Goal: Find specific page/section: Find specific page/section

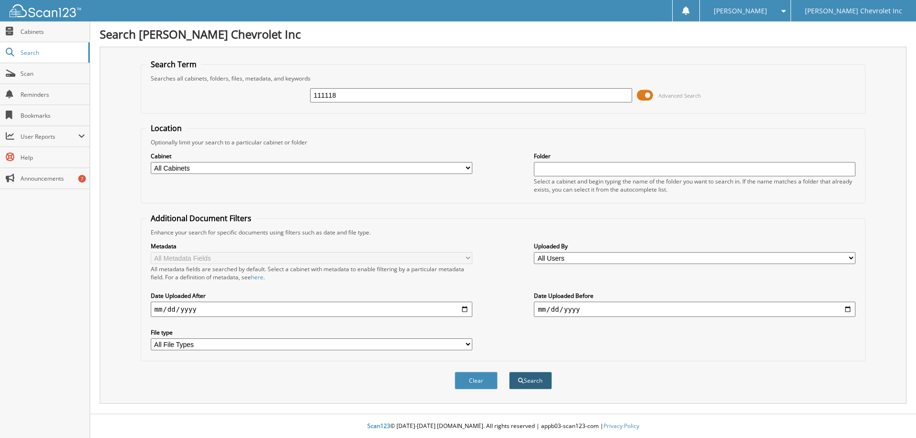
type input "111118"
click at [519, 378] on button "Search" at bounding box center [530, 381] width 43 height 18
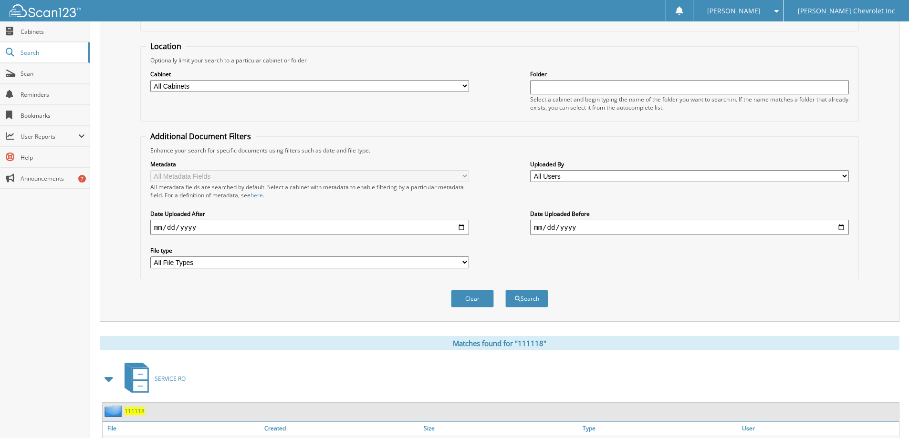
scroll to position [132, 0]
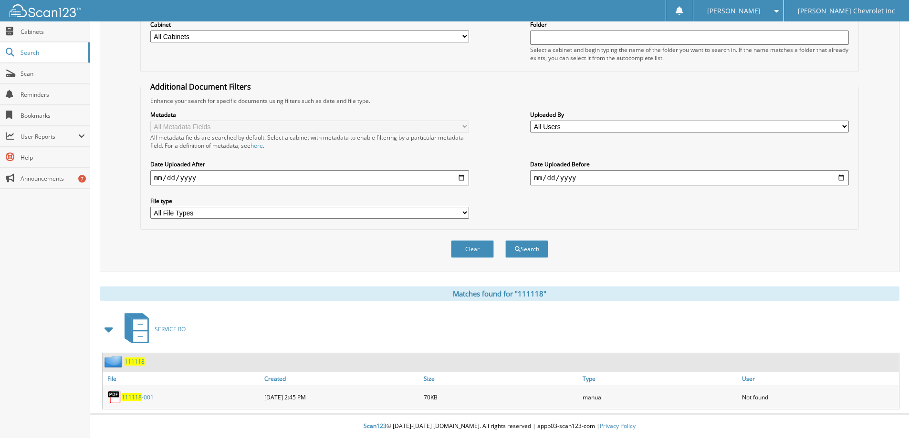
click at [127, 397] on span "111118" at bounding box center [132, 398] width 20 height 8
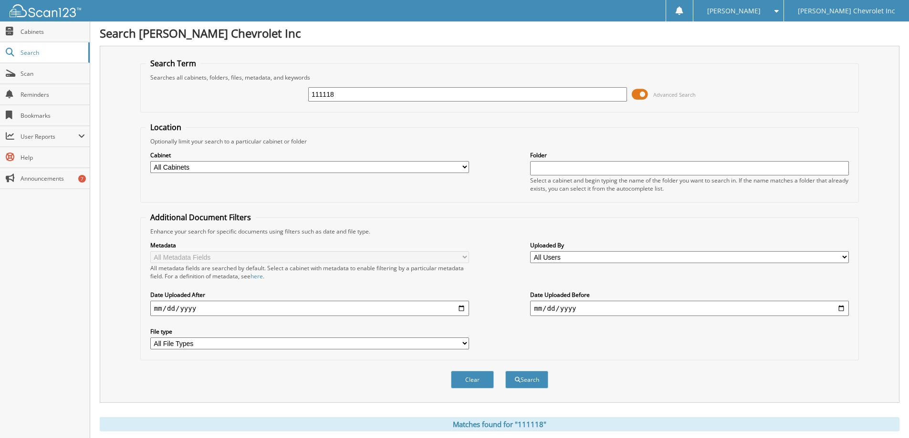
scroll to position [0, 0]
